Goal: Transaction & Acquisition: Purchase product/service

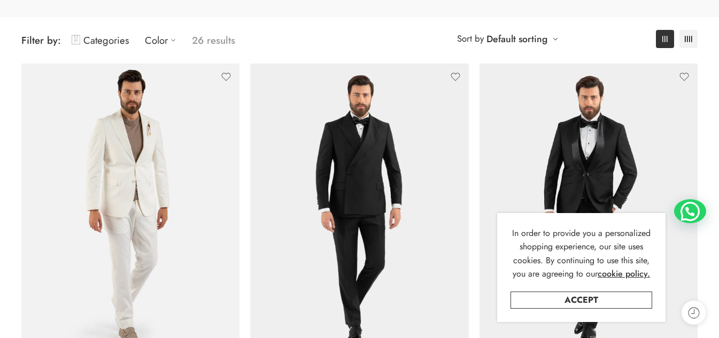
scroll to position [160, 0]
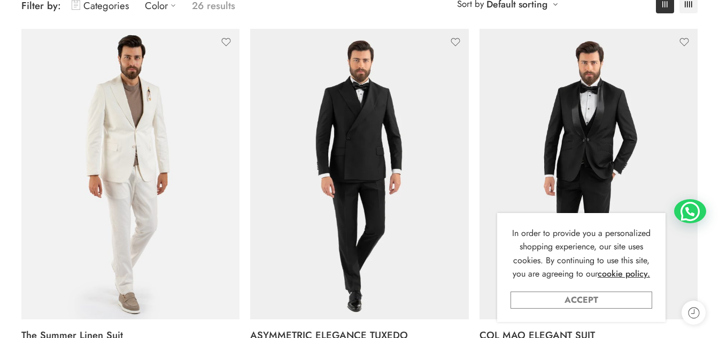
click at [597, 301] on link "Accept" at bounding box center [581, 300] width 142 height 17
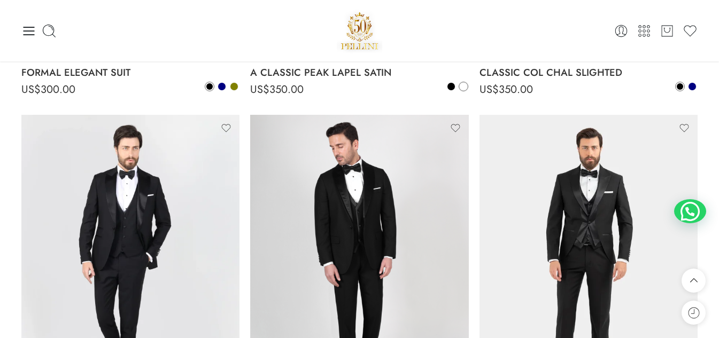
scroll to position [641, 0]
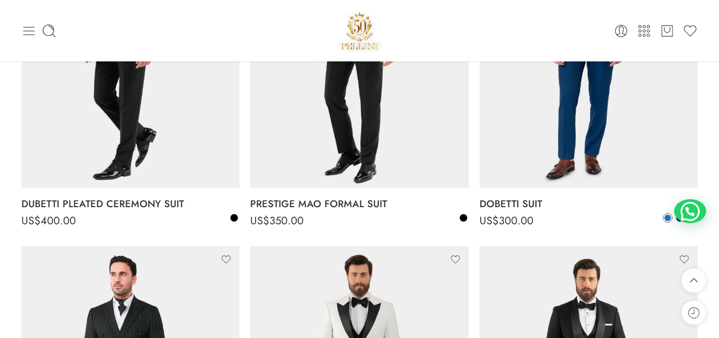
click at [28, 28] on icon at bounding box center [28, 31] width 15 height 15
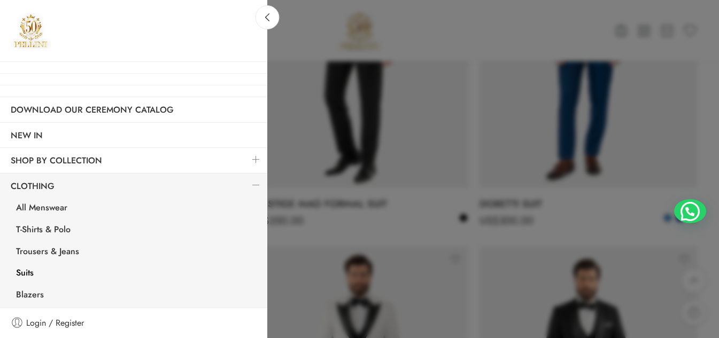
click at [25, 273] on link "Suits" at bounding box center [136, 274] width 262 height 22
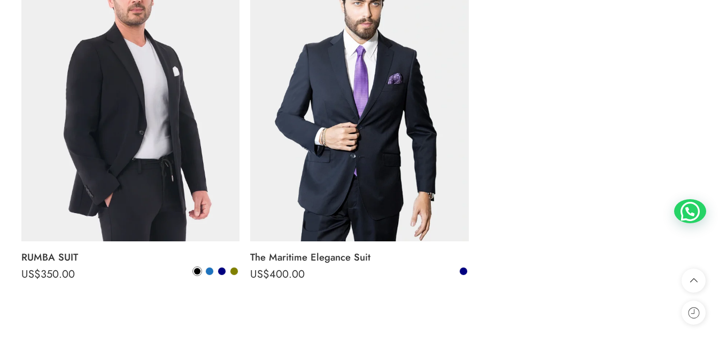
scroll to position [2726, 0]
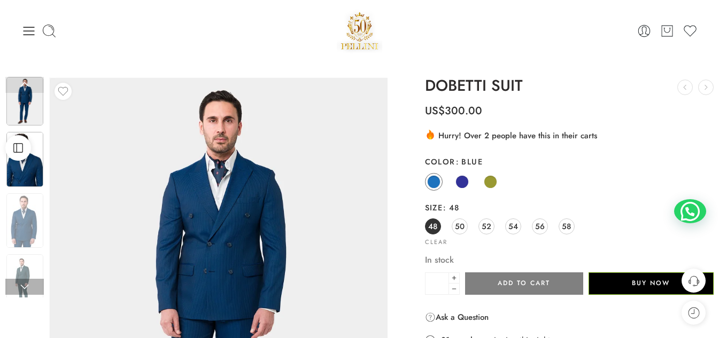
click at [28, 173] on img at bounding box center [24, 159] width 37 height 55
click at [28, 203] on img at bounding box center [24, 222] width 37 height 55
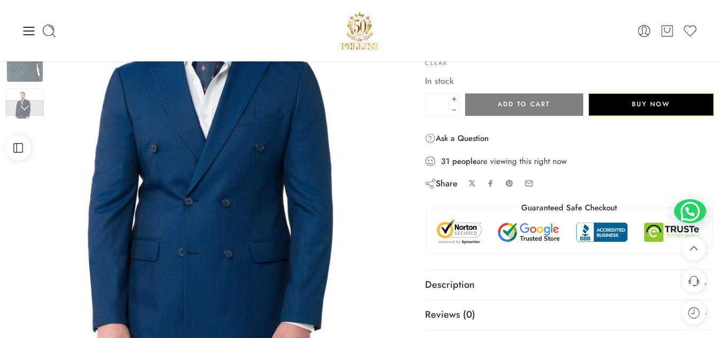
scroll to position [160, 0]
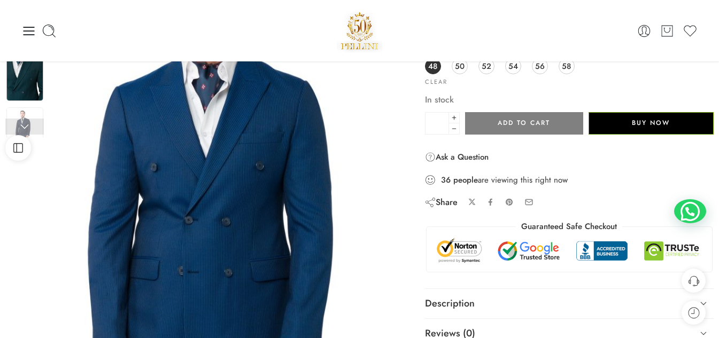
click at [37, 90] on img at bounding box center [24, 73] width 37 height 55
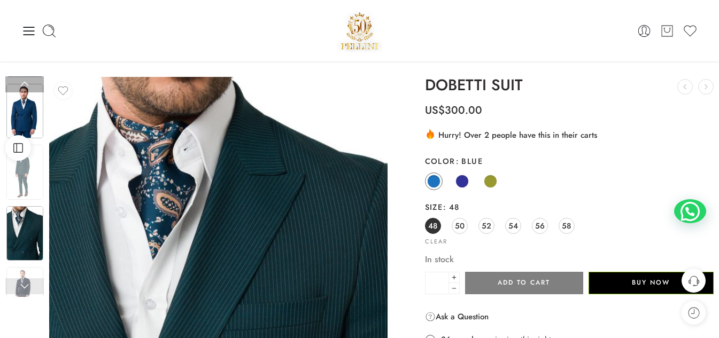
scroll to position [0, 0]
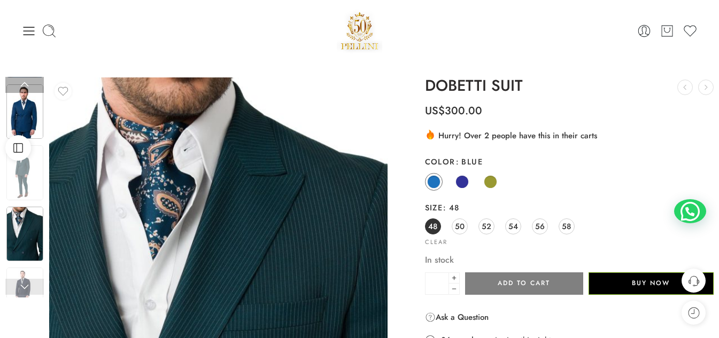
click at [26, 123] on img at bounding box center [24, 111] width 37 height 55
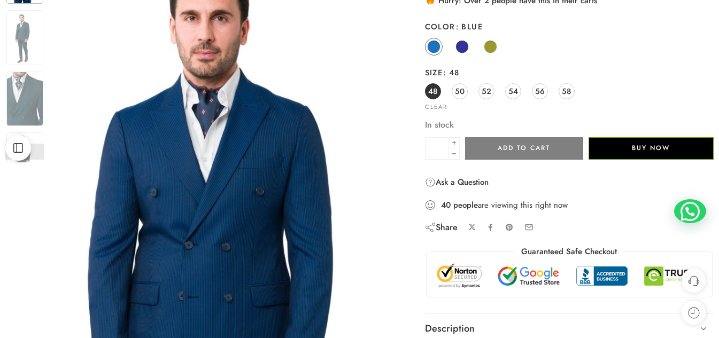
scroll to position [160, 0]
